Goal: Transaction & Acquisition: Purchase product/service

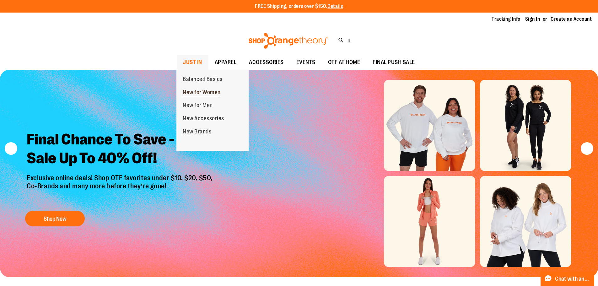
click at [207, 89] on span "New for Women" at bounding box center [202, 93] width 38 height 8
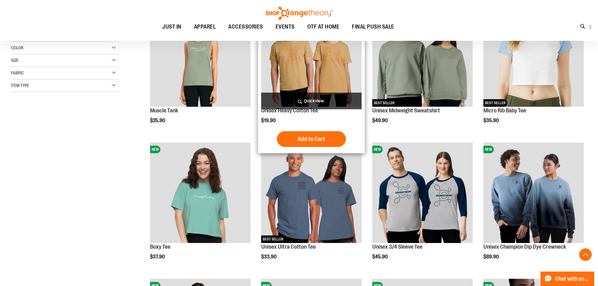
scroll to position [157, 0]
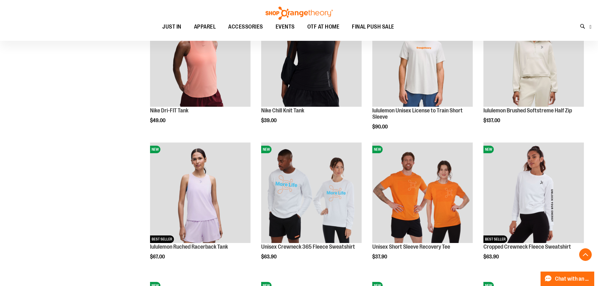
scroll to position [533, 0]
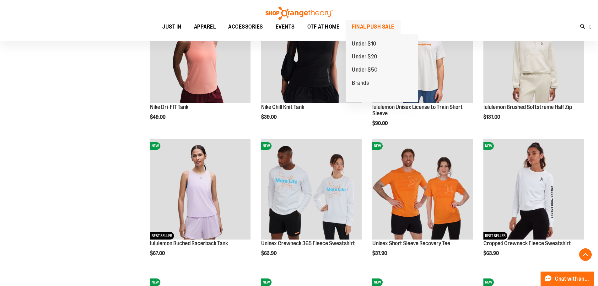
click at [368, 24] on span "FINAL PUSH SALE" at bounding box center [373, 27] width 42 height 14
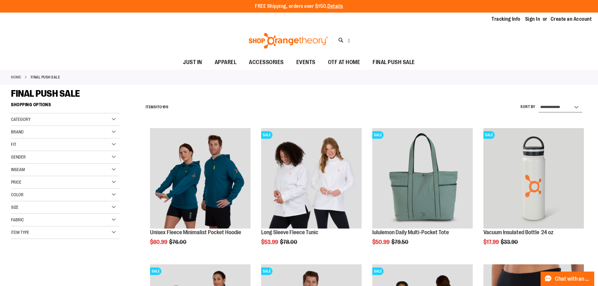
click at [570, 106] on select "**********" at bounding box center [561, 107] width 44 height 10
select select "*********"
click at [539, 102] on select "**********" at bounding box center [561, 107] width 44 height 10
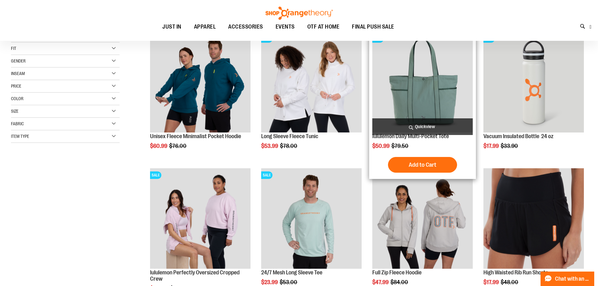
scroll to position [99, 0]
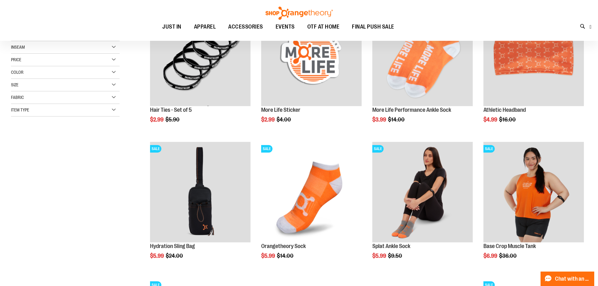
scroll to position [125, 0]
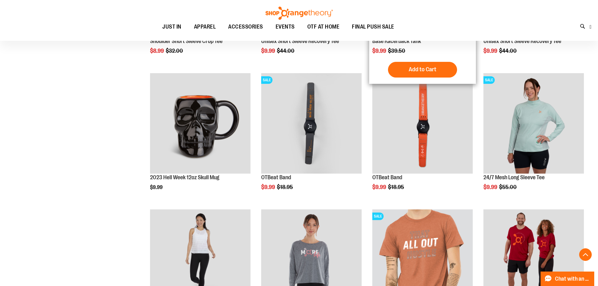
scroll to position [627, 0]
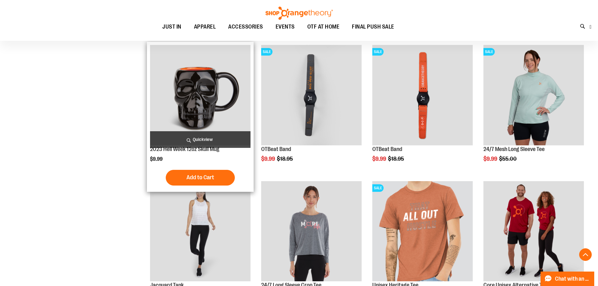
click at [207, 103] on img "product" at bounding box center [200, 95] width 100 height 100
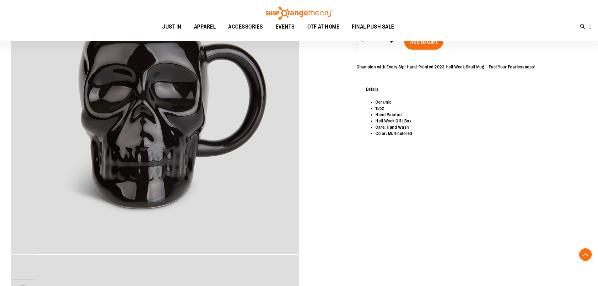
scroll to position [125, 0]
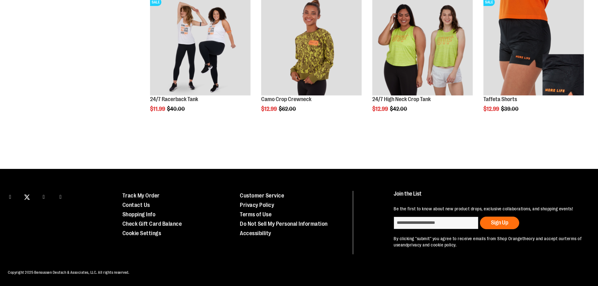
scroll to position [421, 0]
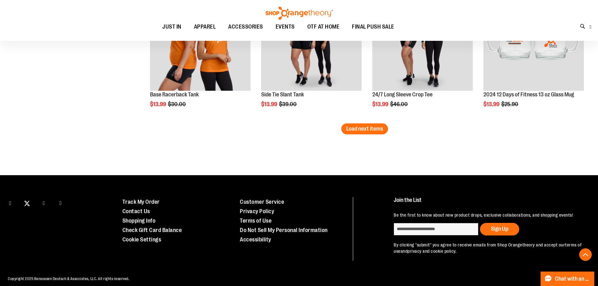
scroll to position [1248, 0]
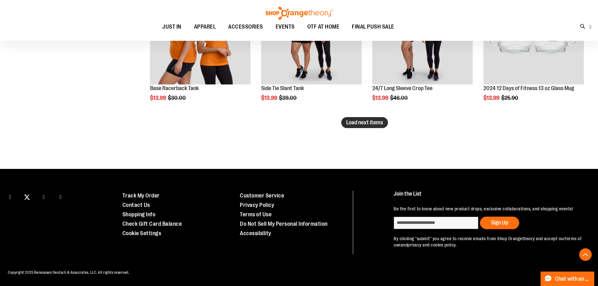
click at [373, 122] on span "Load next items" at bounding box center [364, 122] width 37 height 6
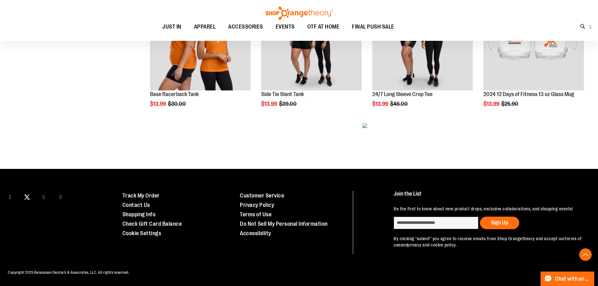
scroll to position [1248, 0]
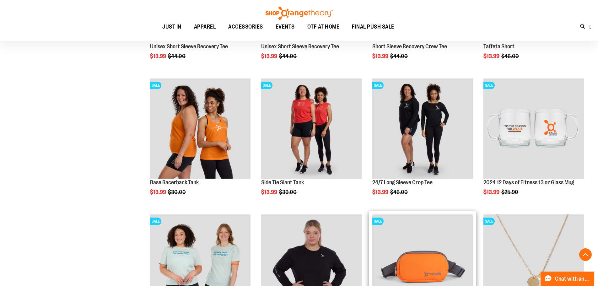
scroll to position [1248, 0]
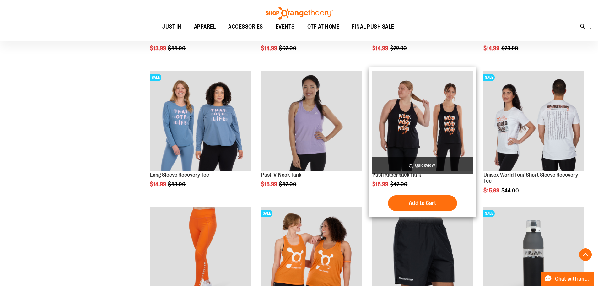
scroll to position [1436, 0]
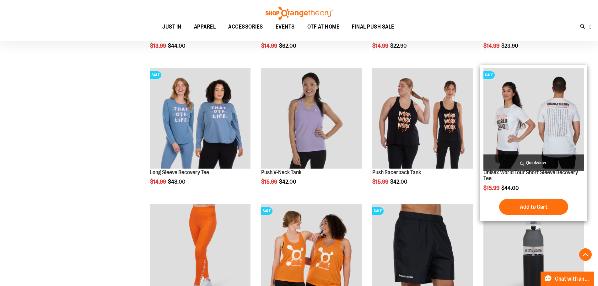
click at [534, 137] on img "product" at bounding box center [533, 118] width 100 height 100
click at [526, 124] on img "product" at bounding box center [533, 118] width 100 height 100
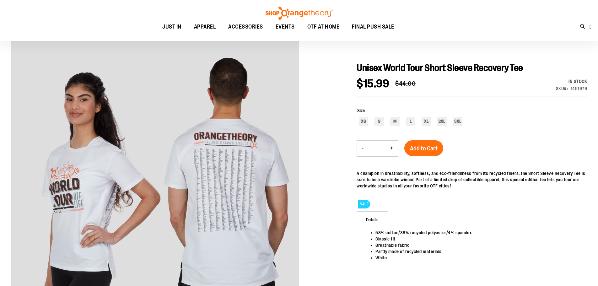
scroll to position [94, 0]
